Goal: Find specific page/section: Find specific page/section

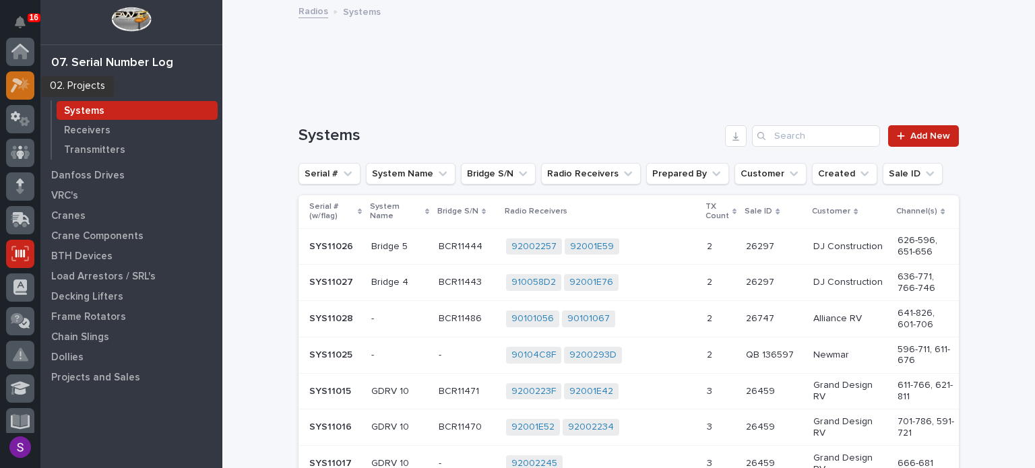
click at [19, 88] on icon at bounding box center [21, 84] width 20 height 15
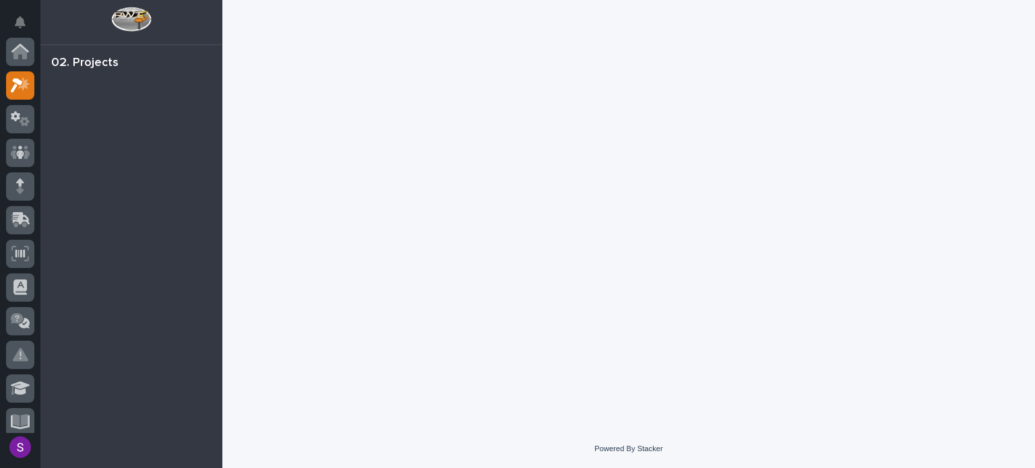
scroll to position [34, 0]
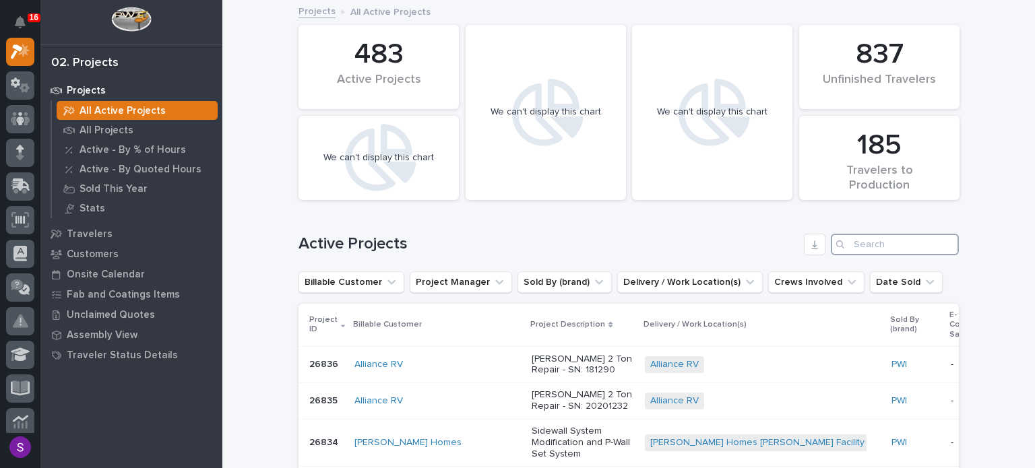
click at [895, 249] on input "Search" at bounding box center [895, 245] width 128 height 22
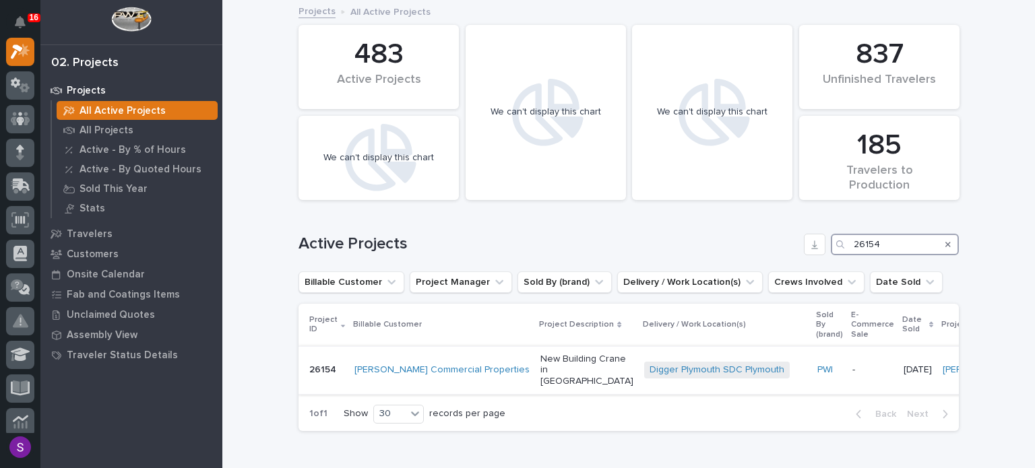
type input "26154"
click at [817, 373] on div "PWI" at bounding box center [829, 369] width 24 height 11
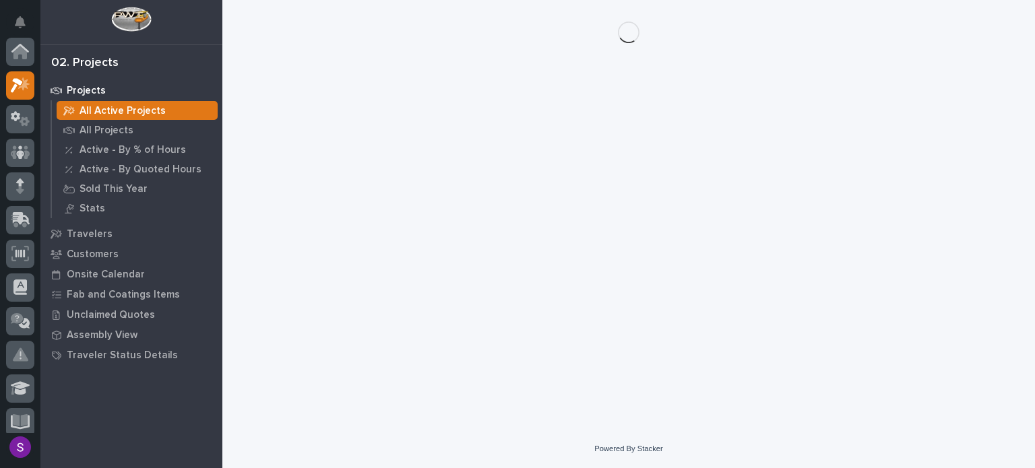
scroll to position [34, 0]
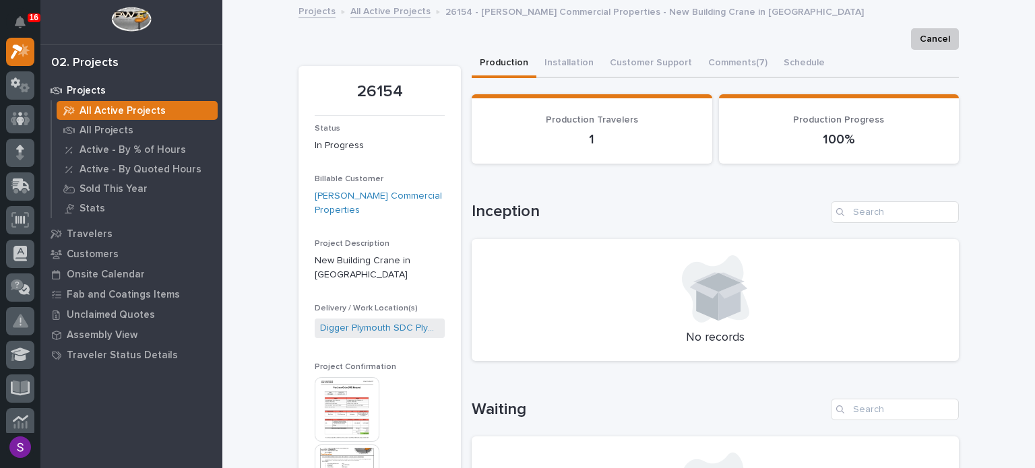
click at [354, 445] on img at bounding box center [347, 477] width 65 height 65
